Goal: Transaction & Acquisition: Purchase product/service

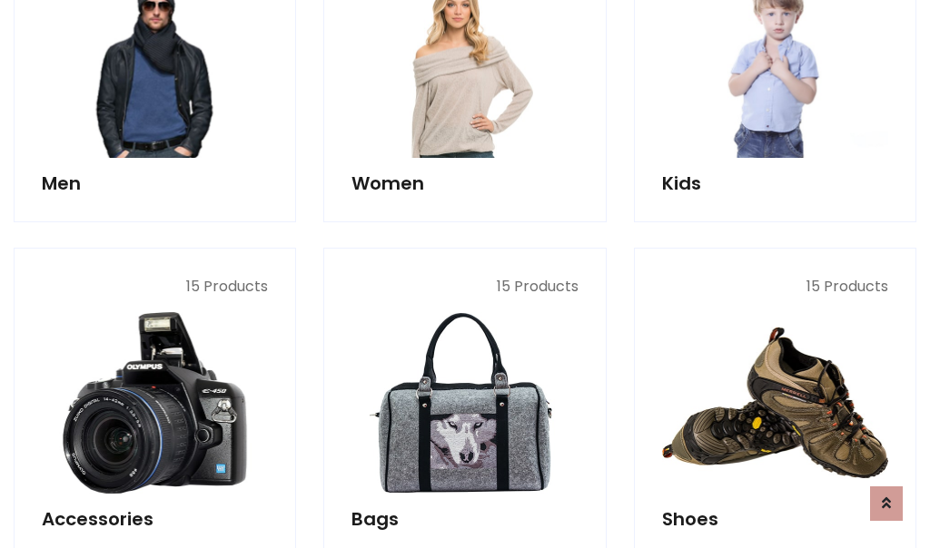
scroll to position [607, 0]
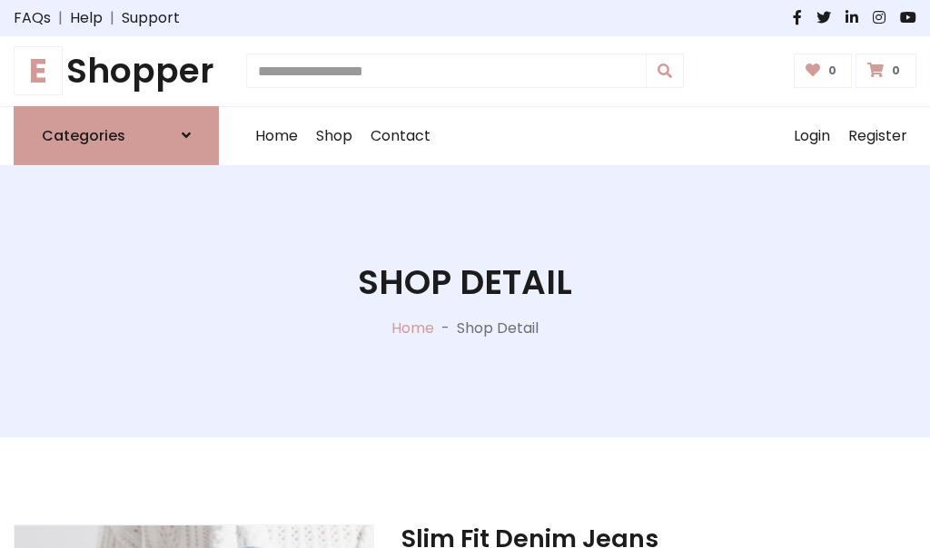
click at [116, 71] on h1 "E Shopper" at bounding box center [116, 71] width 205 height 41
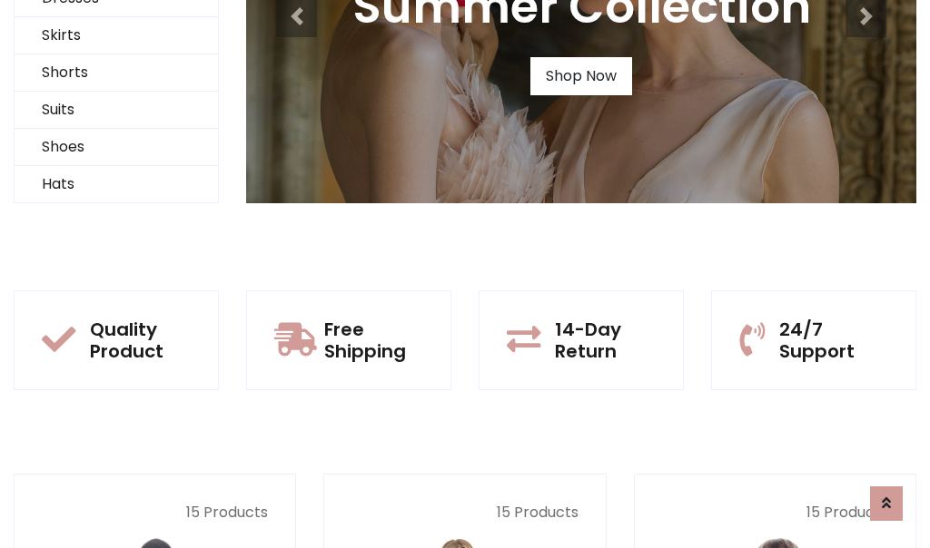
scroll to position [175, 0]
